Goal: Task Accomplishment & Management: Use online tool/utility

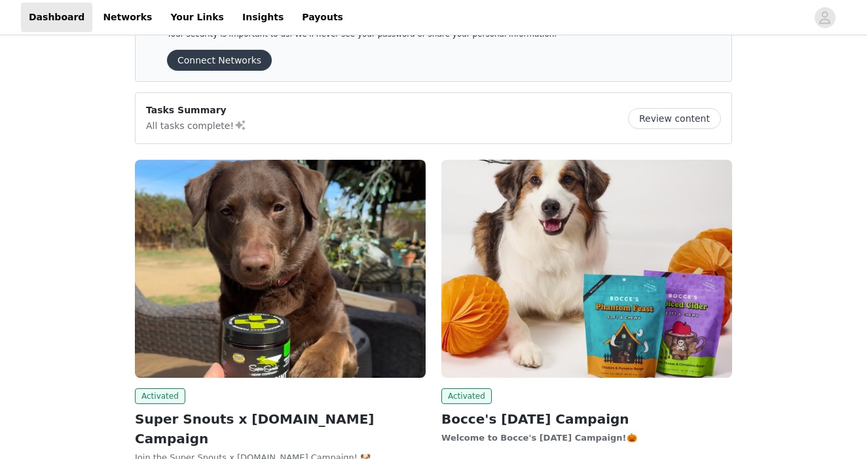
scroll to position [51, 0]
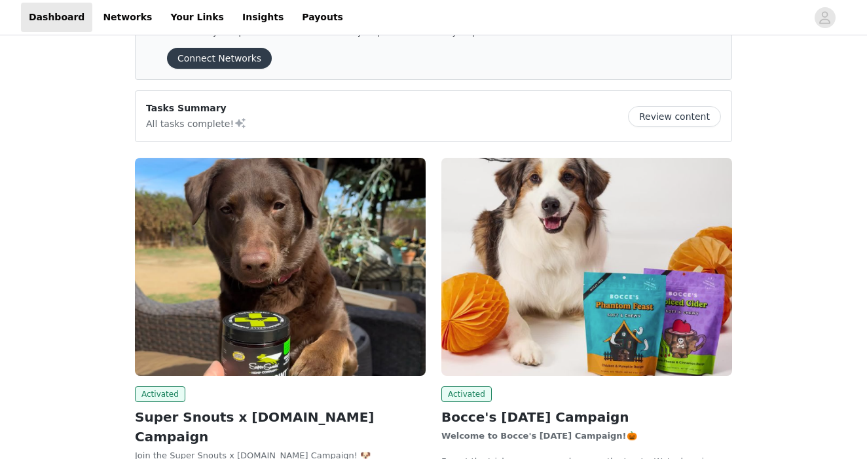
click at [295, 318] on img at bounding box center [280, 267] width 291 height 218
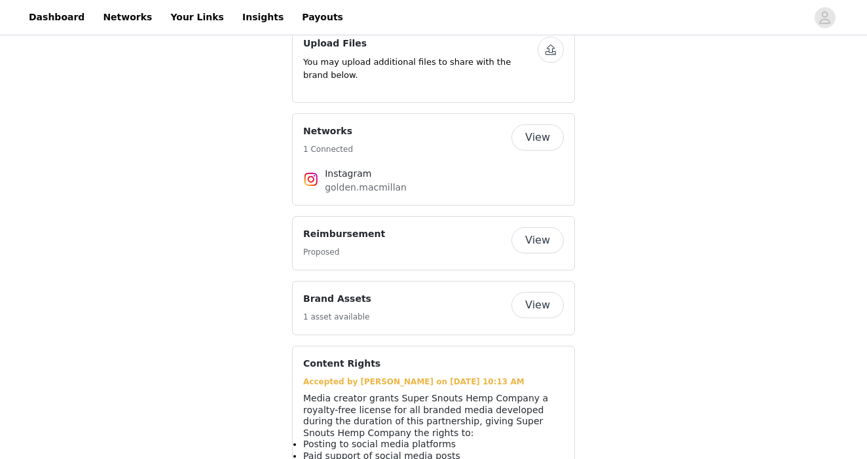
scroll to position [872, 0]
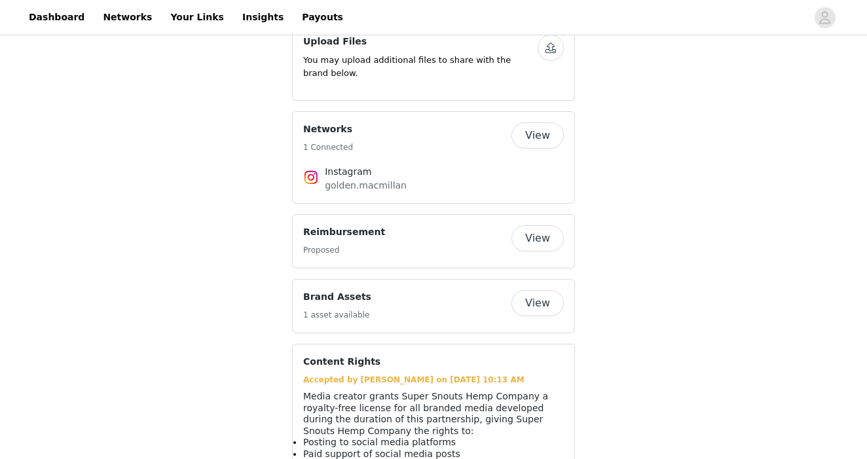
click at [528, 290] on button "View" at bounding box center [537, 303] width 52 height 26
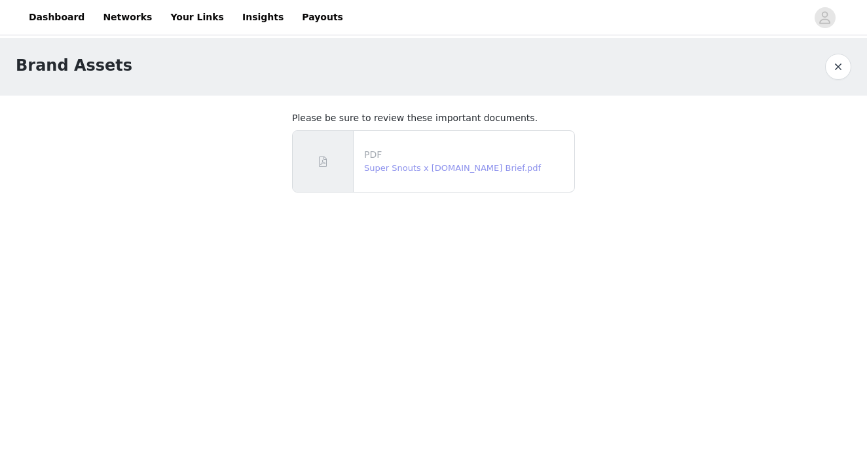
click at [429, 170] on link "Super Snouts x [DOMAIN_NAME] Brief.pdf" at bounding box center [452, 168] width 177 height 10
click at [56, 15] on link "Dashboard" at bounding box center [56, 17] width 71 height 29
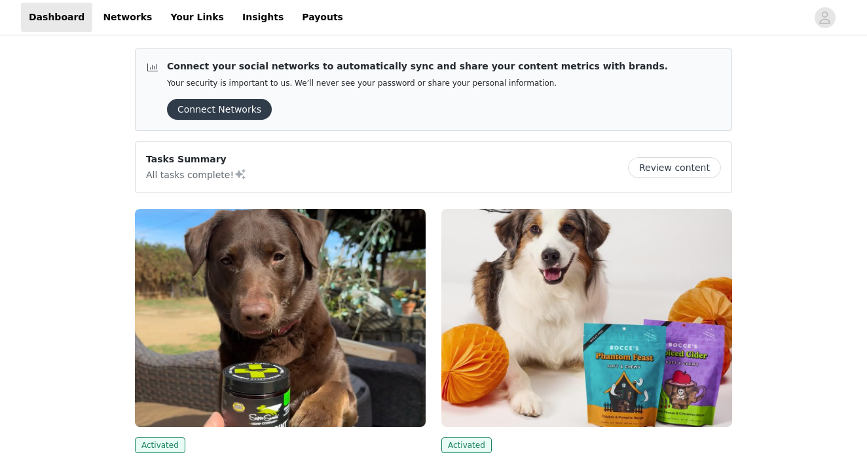
click at [255, 299] on img at bounding box center [280, 318] width 291 height 218
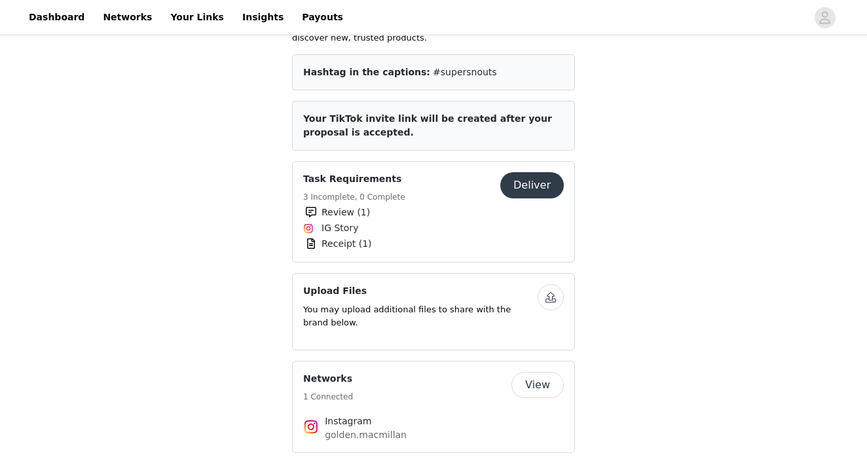
scroll to position [626, 0]
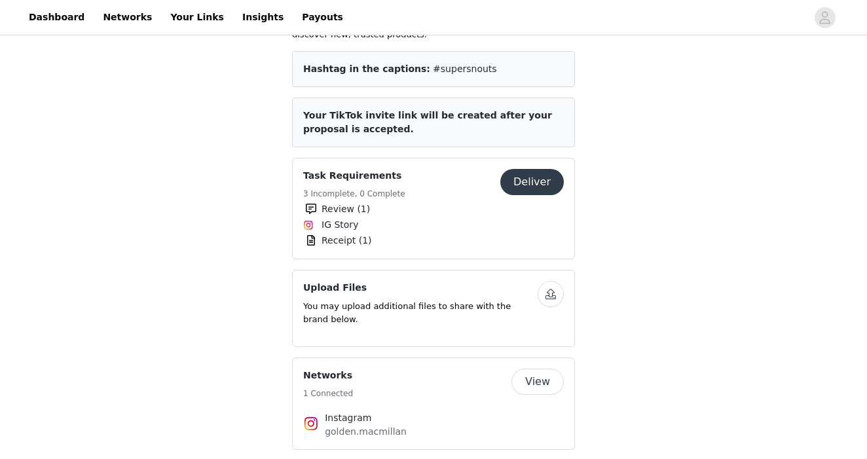
click at [529, 169] on button "Deliver" at bounding box center [532, 182] width 64 height 26
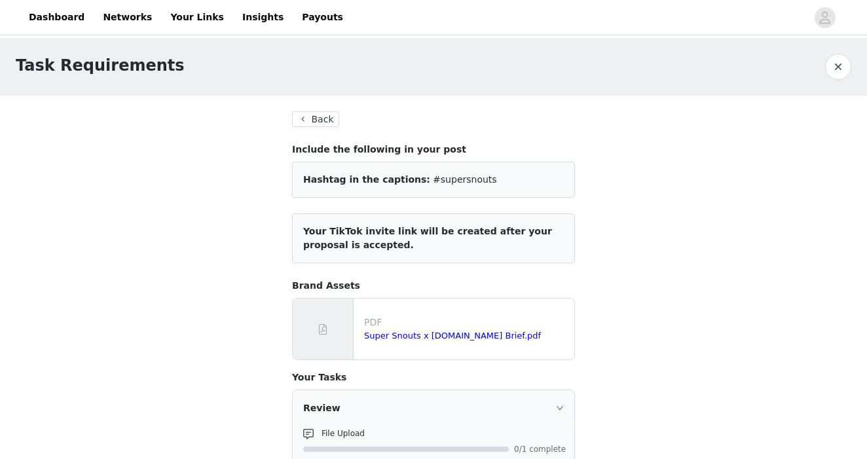
click at [328, 117] on button "Back" at bounding box center [315, 119] width 47 height 16
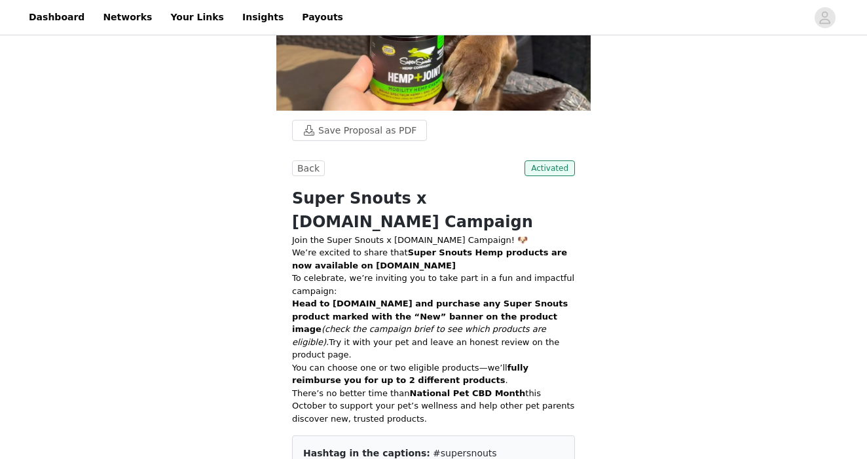
scroll to position [248, 0]
